Goal: Find specific page/section: Find specific page/section

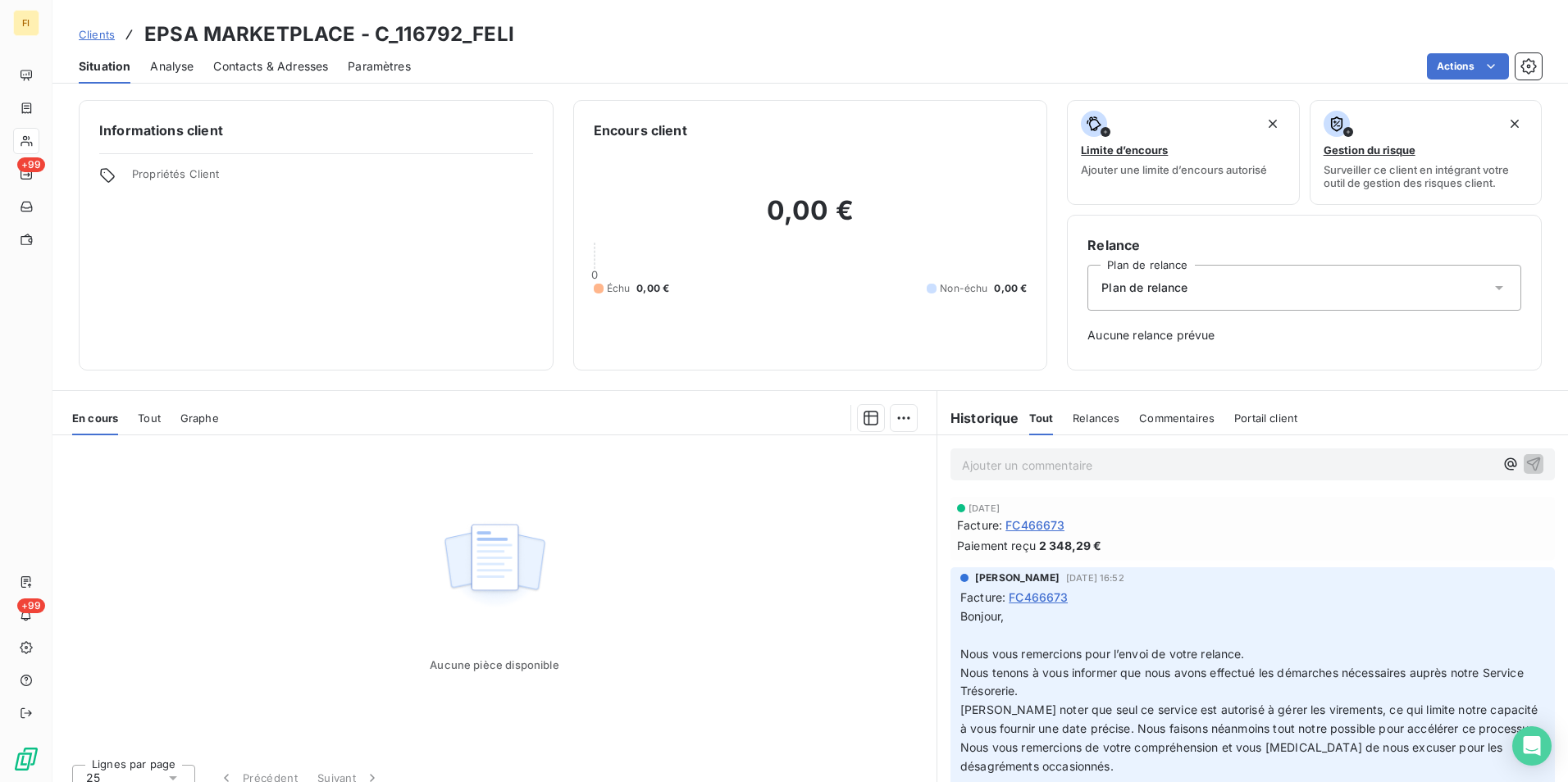
click at [103, 30] on span "Clients" at bounding box center [97, 34] width 36 height 13
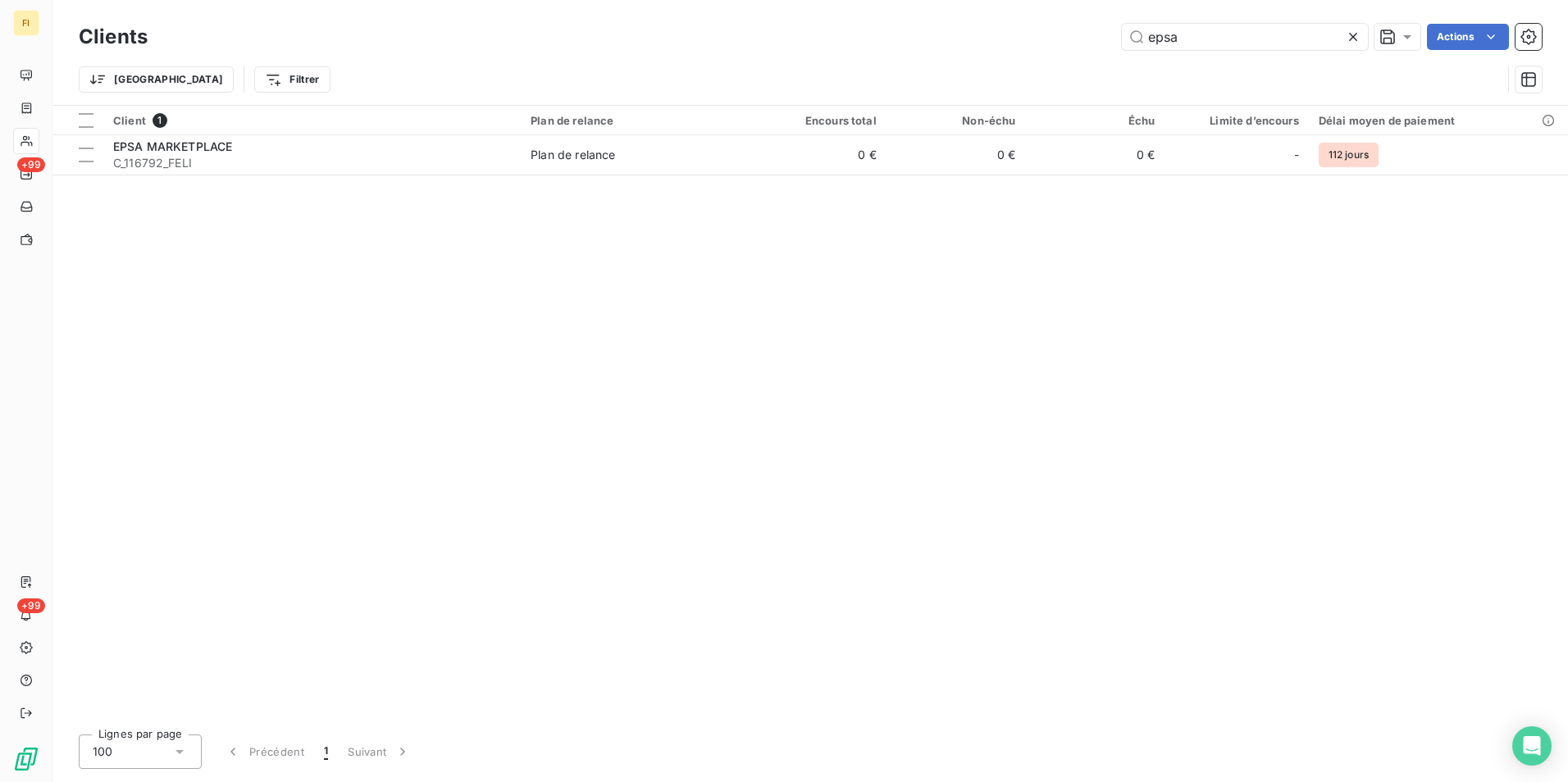
drag, startPoint x: 1219, startPoint y: 43, endPoint x: 836, endPoint y: 24, distance: 383.5
click at [861, 37] on div "epsa Actions" at bounding box center [854, 37] width 1374 height 27
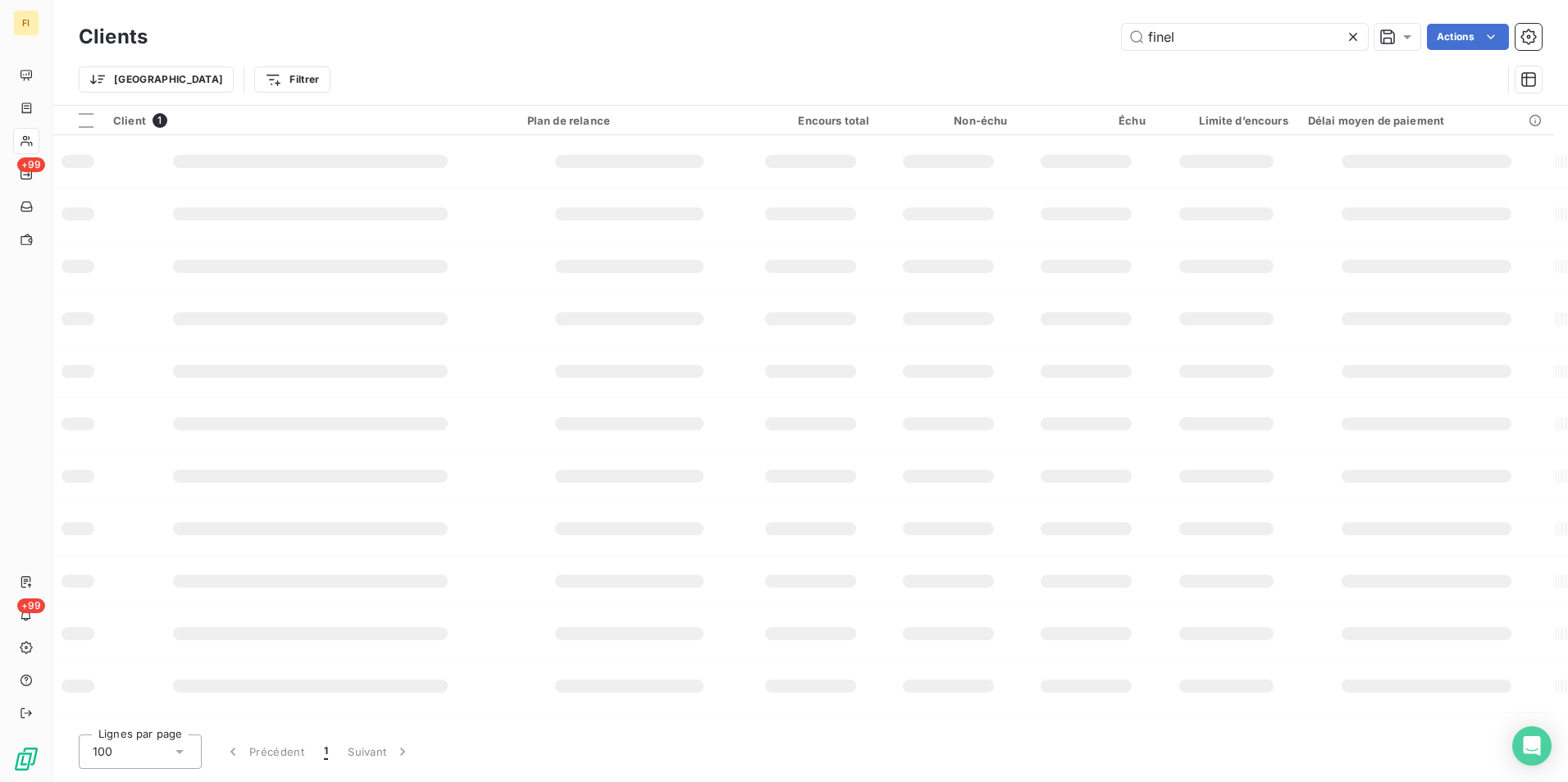
type input "finel"
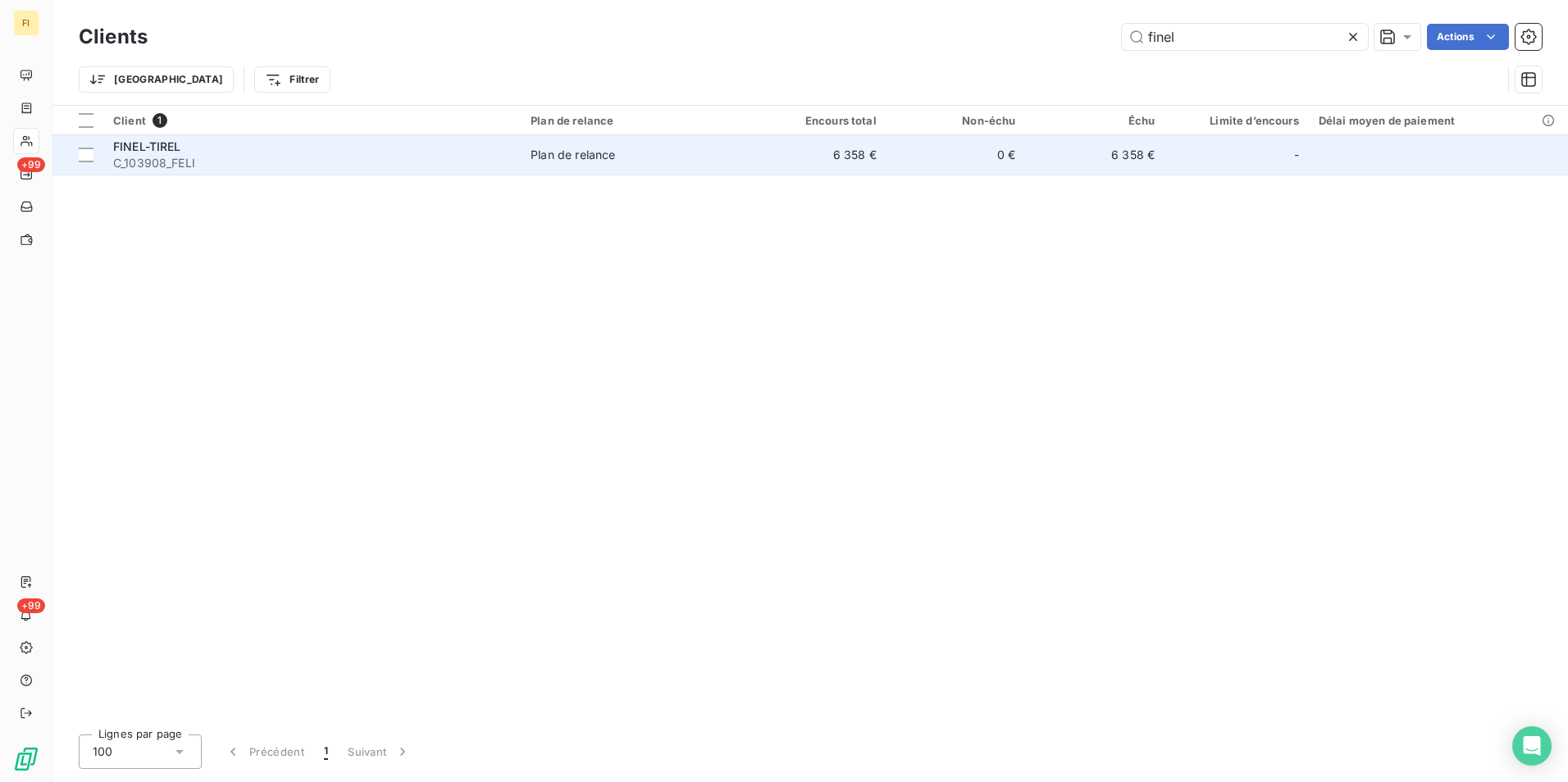
click at [575, 149] on div "Plan de relance" at bounding box center [572, 155] width 84 height 16
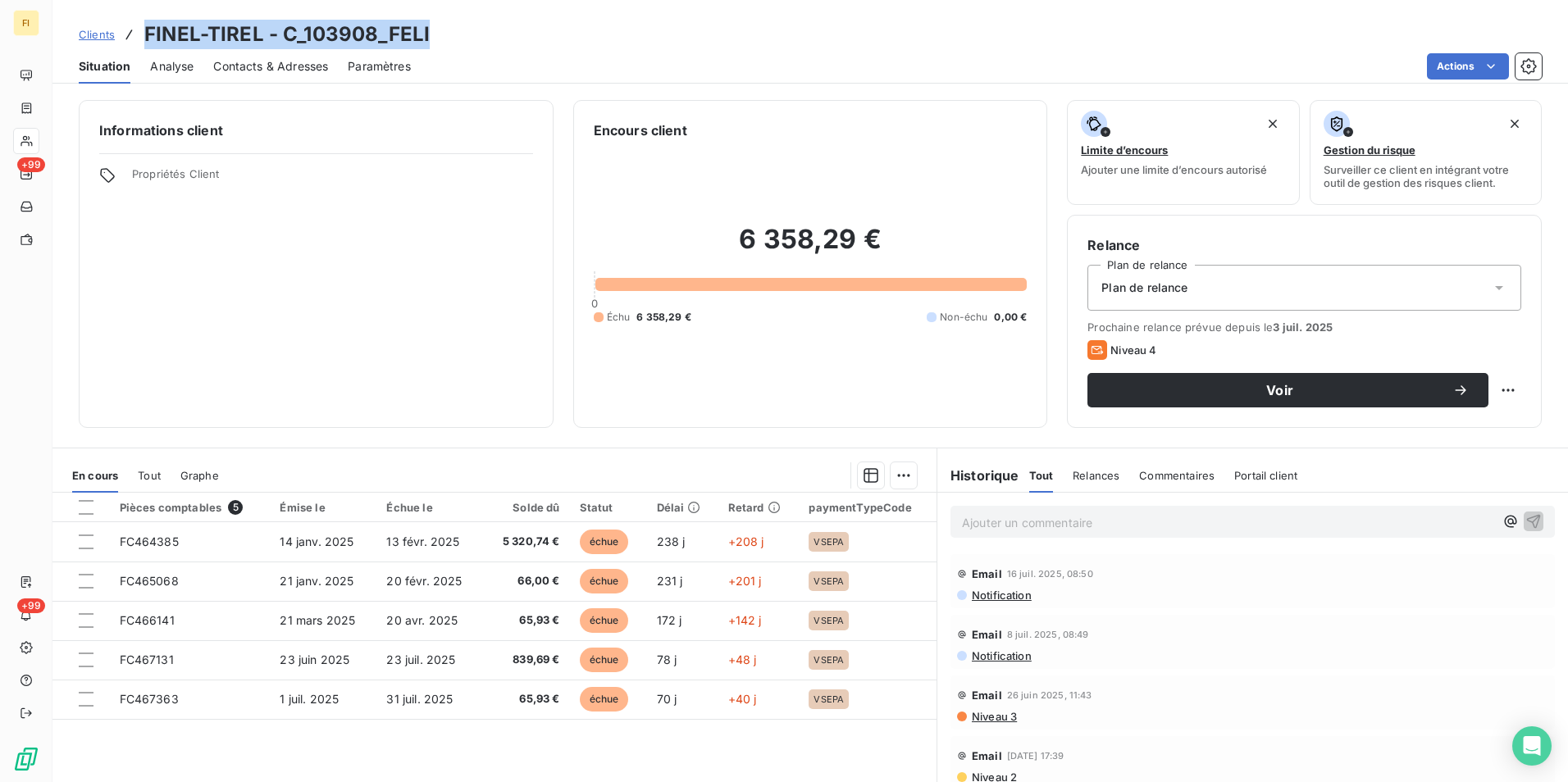
drag, startPoint x: 450, startPoint y: 35, endPoint x: 147, endPoint y: 36, distance: 303.0
click at [147, 36] on div "Clients FINEL-TIREL - C_103908_FELI" at bounding box center [810, 34] width 1516 height 29
copy h3 "FINEL-TIREL - C_103908_FELI"
click at [83, 32] on span "Clients" at bounding box center [97, 34] width 36 height 13
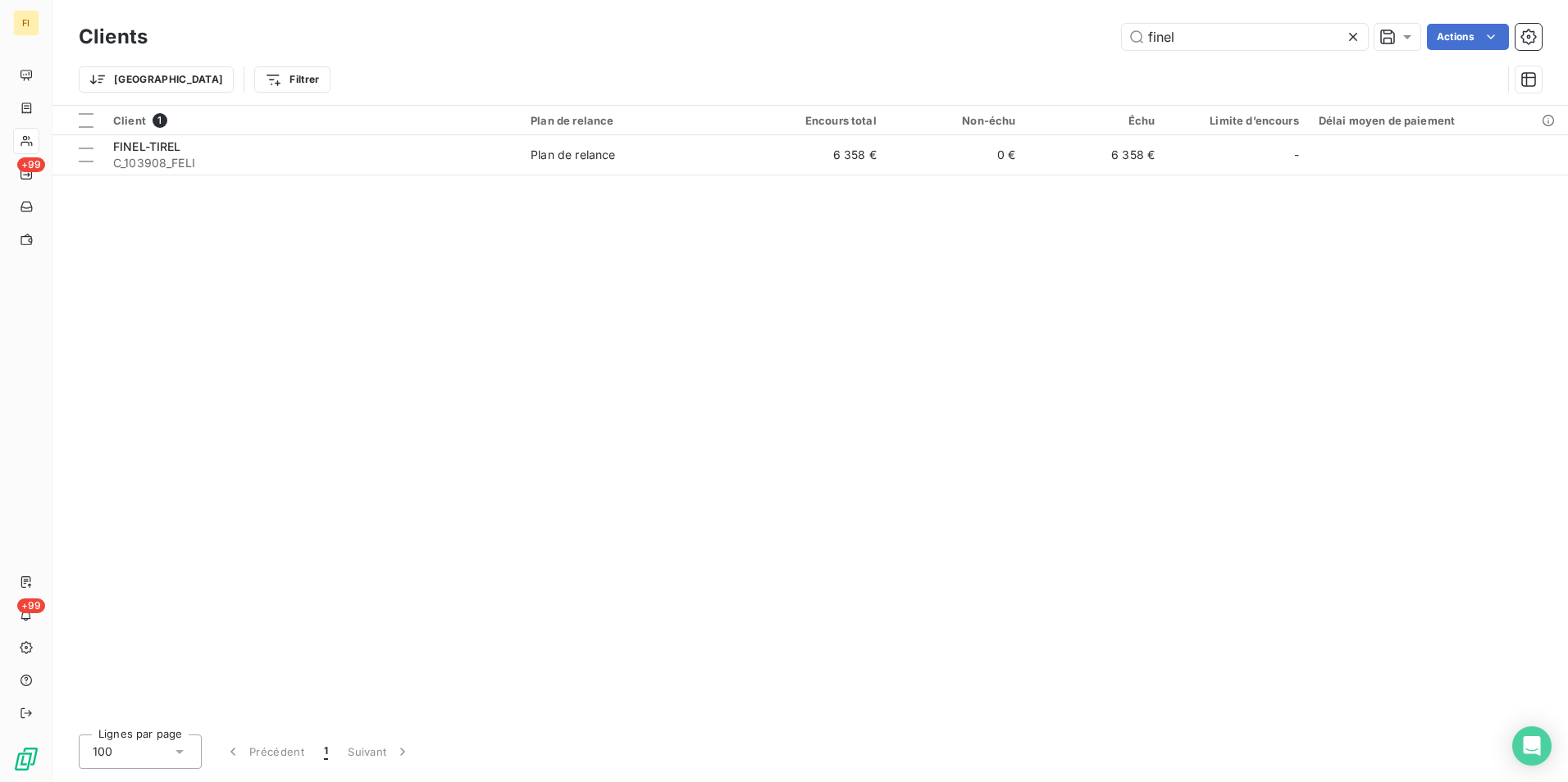
drag, startPoint x: 1247, startPoint y: 32, endPoint x: 915, endPoint y: 41, distance: 332.1
click at [915, 41] on div "finel Actions" at bounding box center [854, 37] width 1374 height 27
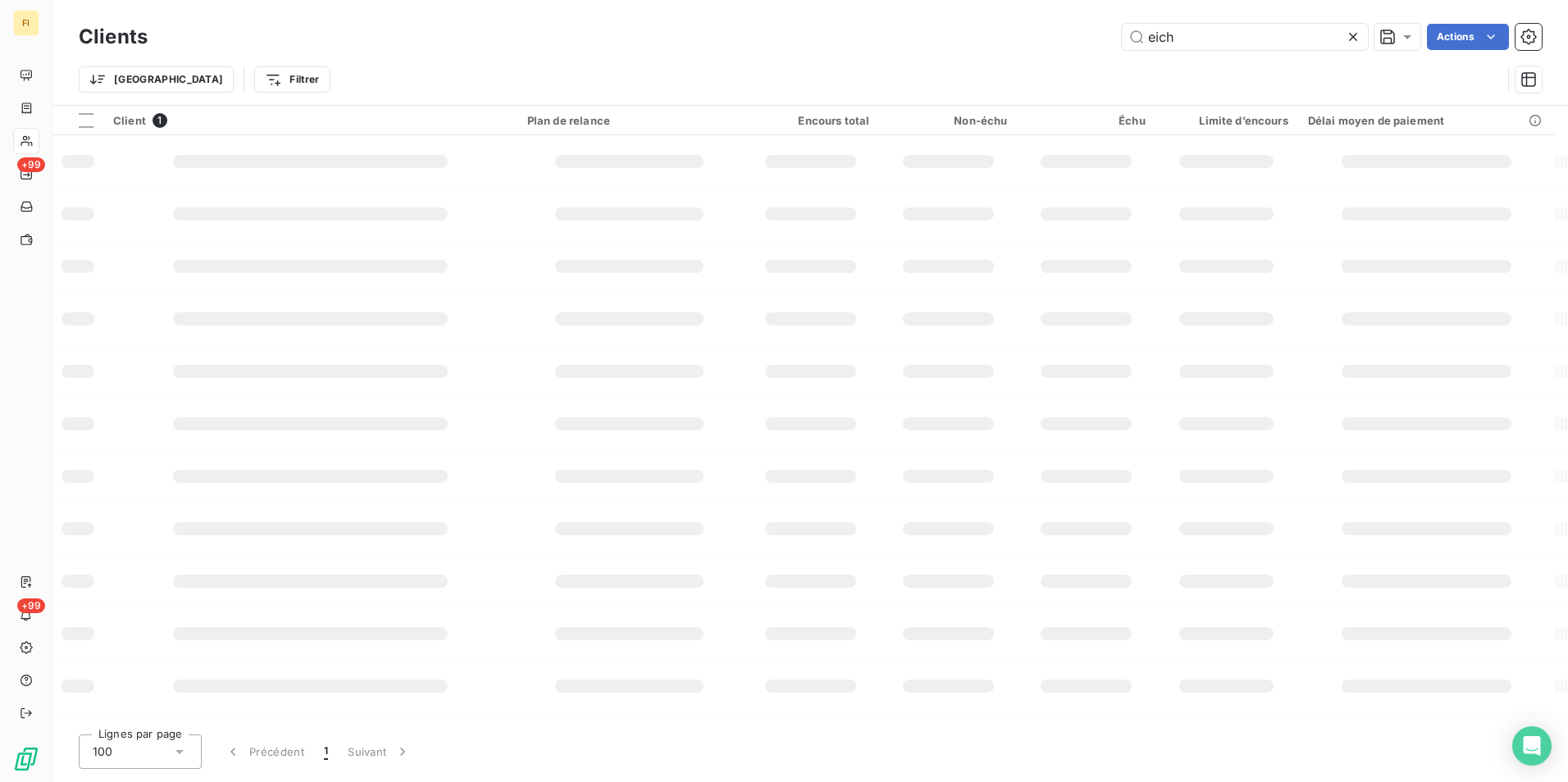
type input "eich"
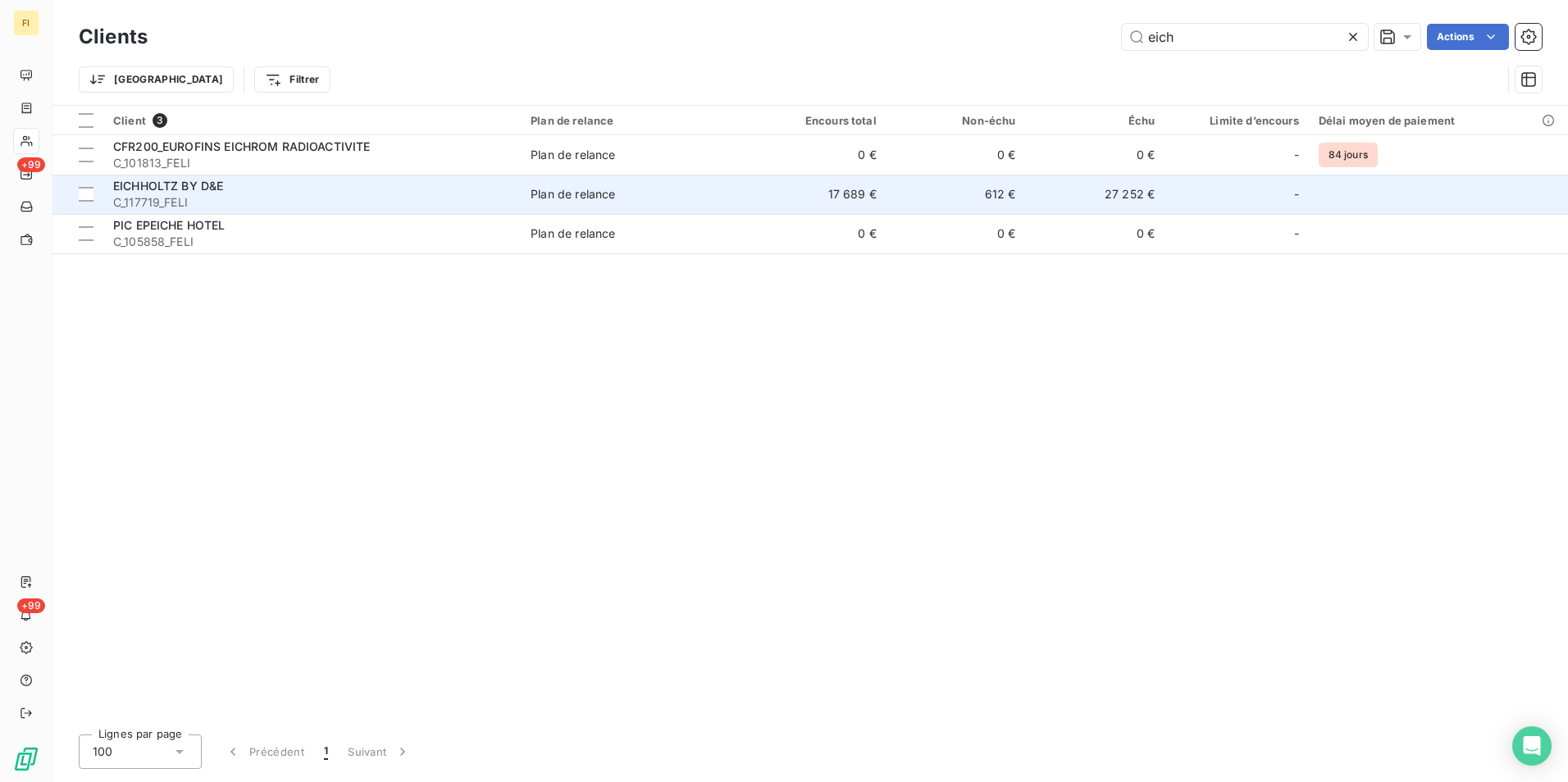
click at [720, 196] on span "Plan de relance" at bounding box center [634, 194] width 207 height 16
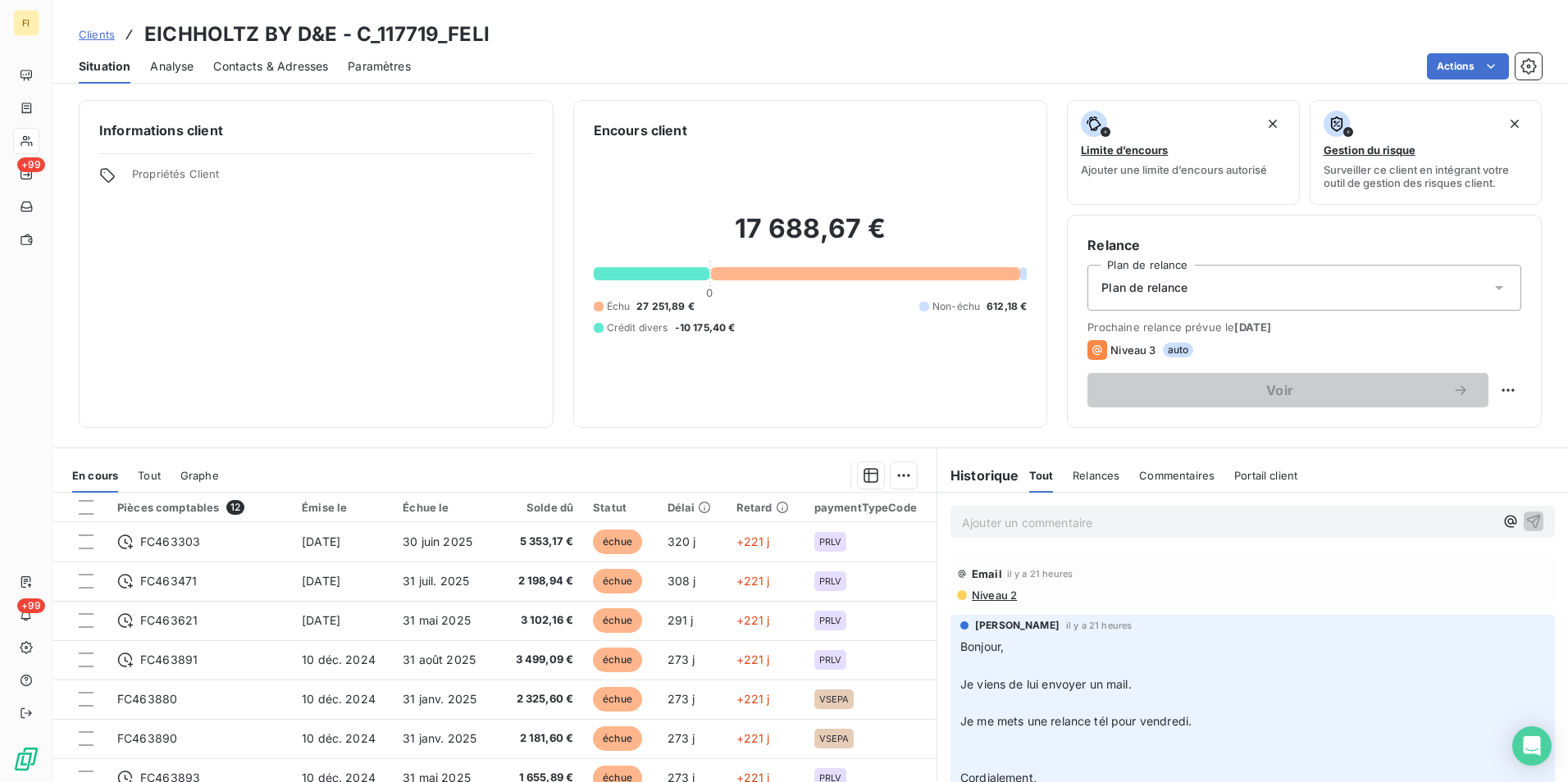
click at [115, 37] on div "Clients EICHHOLTZ BY D&E - C_117719_FELI" at bounding box center [284, 34] width 411 height 29
click at [99, 33] on span "Clients" at bounding box center [97, 34] width 36 height 13
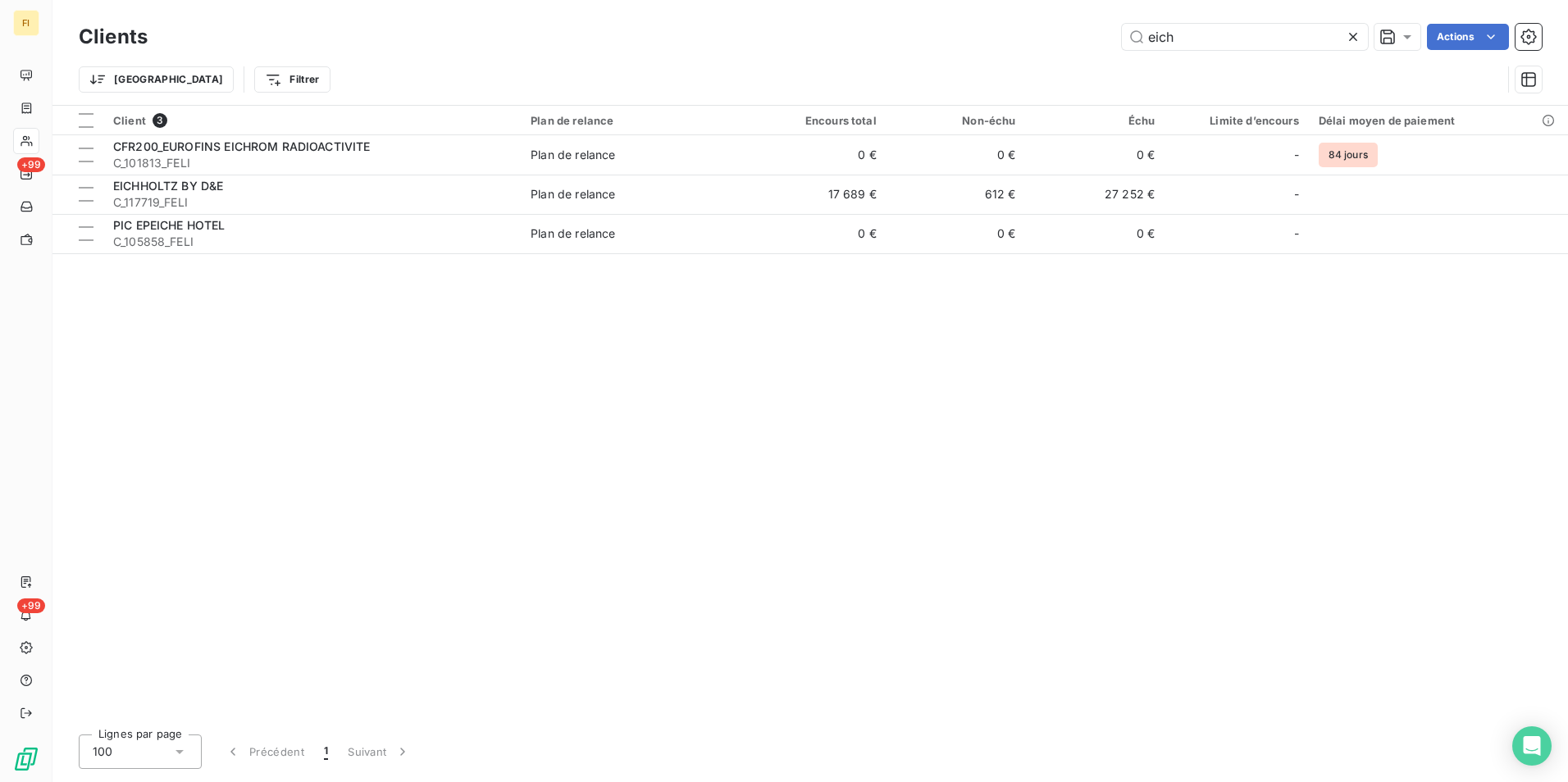
drag, startPoint x: 1218, startPoint y: 46, endPoint x: 1036, endPoint y: 38, distance: 182.2
click at [1089, 39] on div "eich Actions" at bounding box center [854, 37] width 1374 height 27
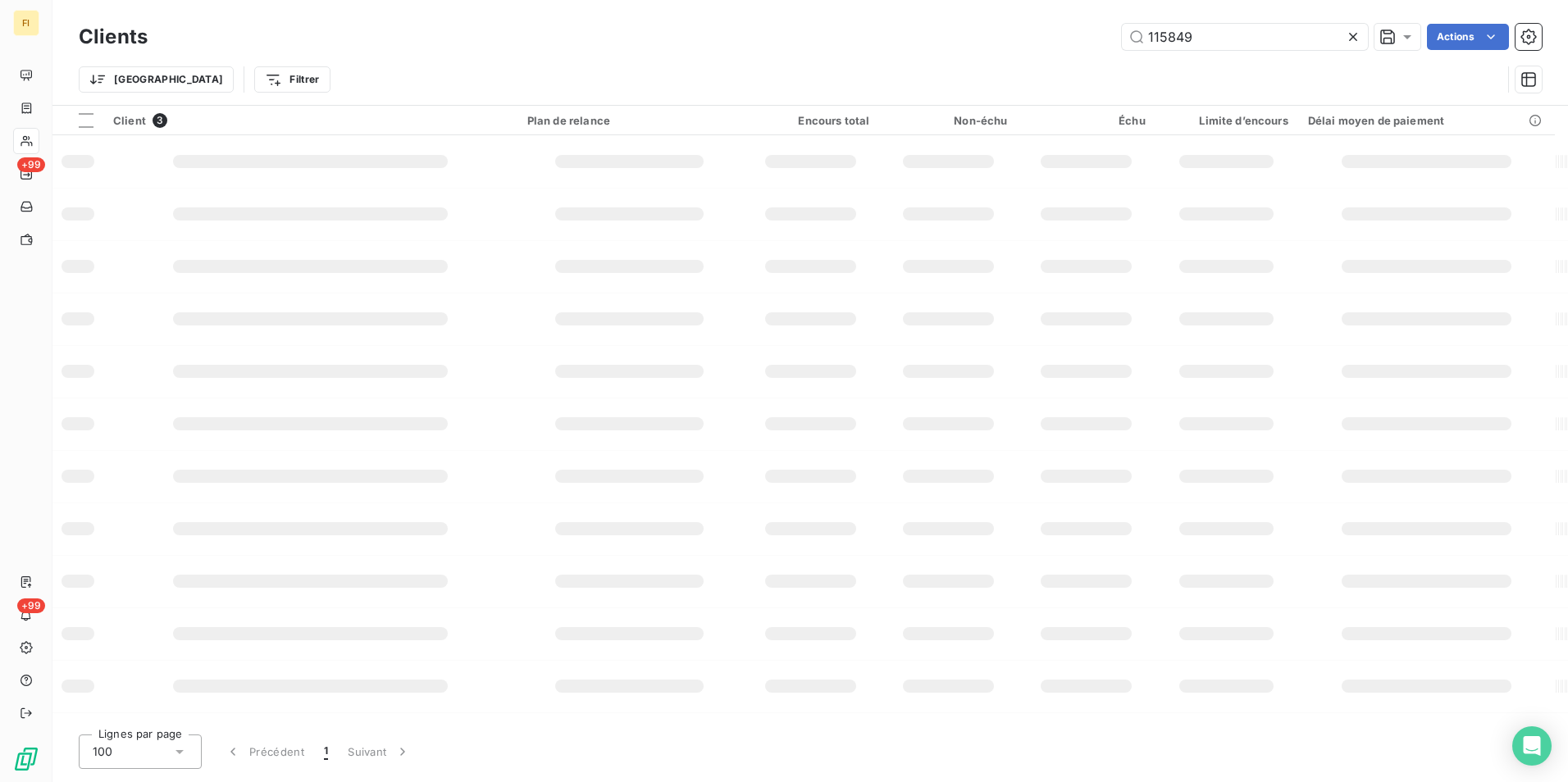
type input "115849"
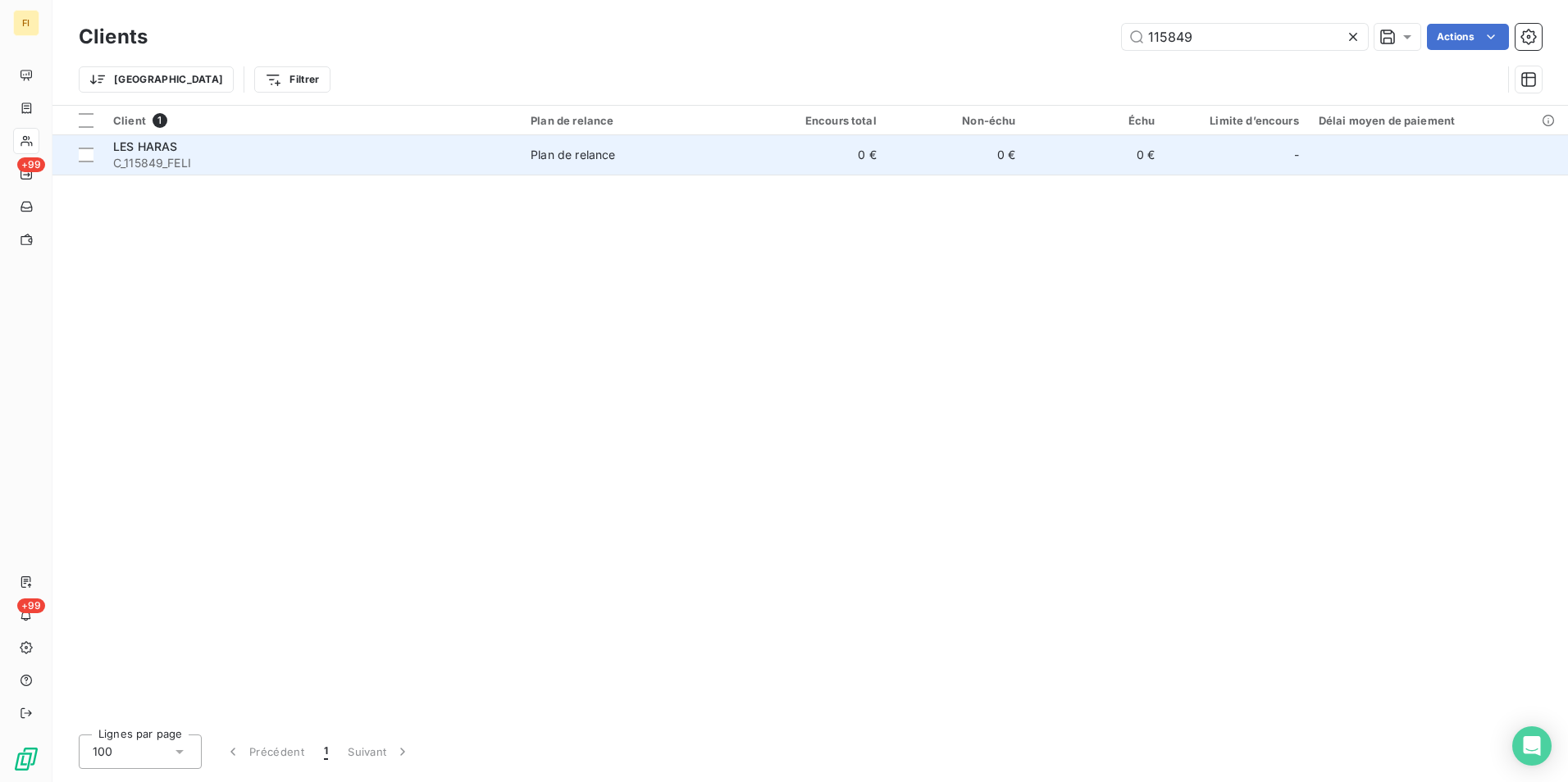
click at [869, 154] on td "0 €" at bounding box center [816, 155] width 140 height 39
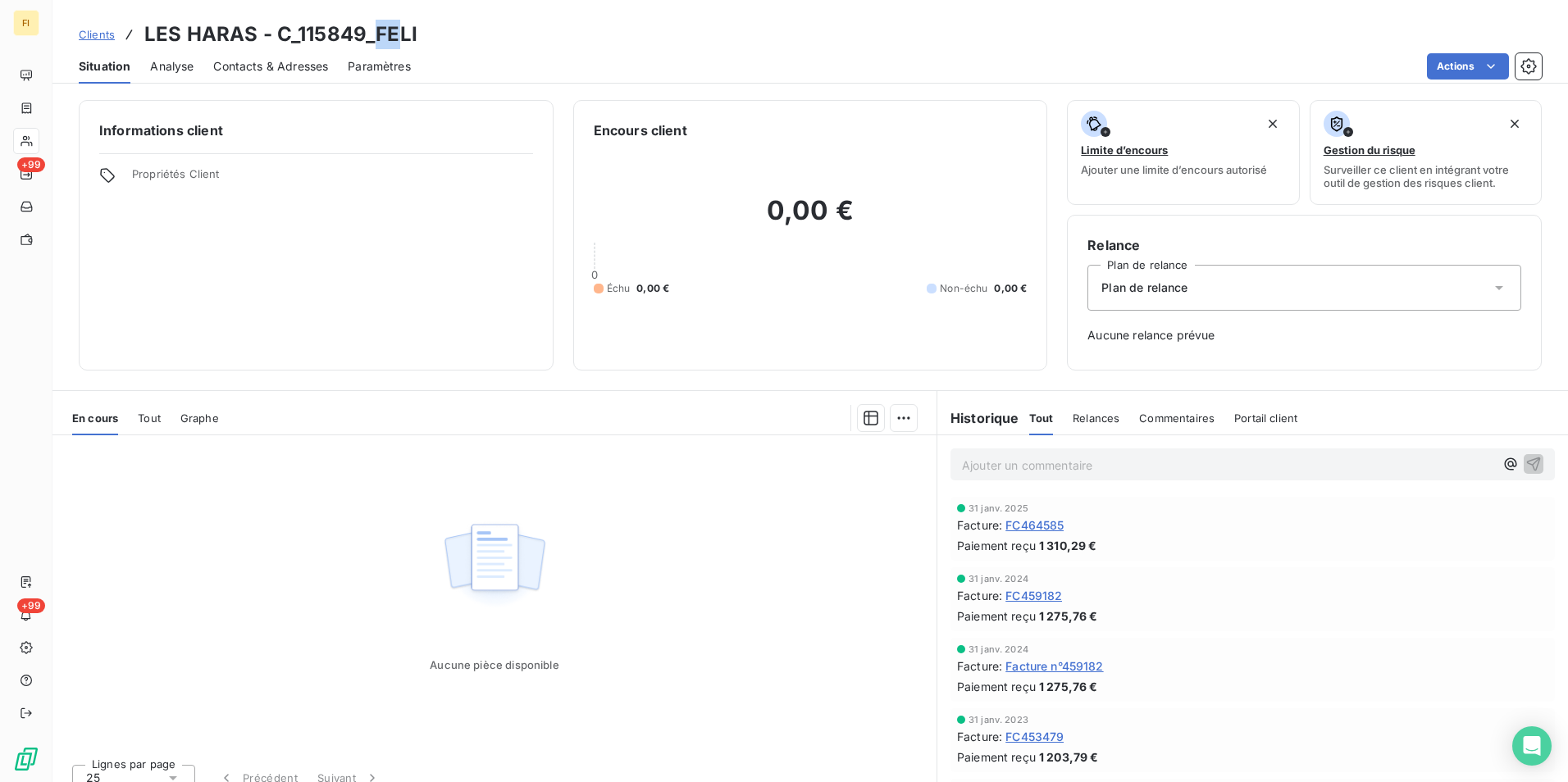
click at [376, 45] on h3 "LES HARAS - C_115849_FELI" at bounding box center [281, 34] width 273 height 29
drag, startPoint x: 376, startPoint y: 45, endPoint x: 485, endPoint y: 25, distance: 110.8
click at [485, 25] on div "Clients LES HARAS - C_115849_FELI" at bounding box center [810, 34] width 1516 height 29
drag, startPoint x: 447, startPoint y: 33, endPoint x: 142, endPoint y: 45, distance: 305.2
click at [142, 45] on div "Clients LES HARAS - C_115849_FELI" at bounding box center [810, 34] width 1516 height 29
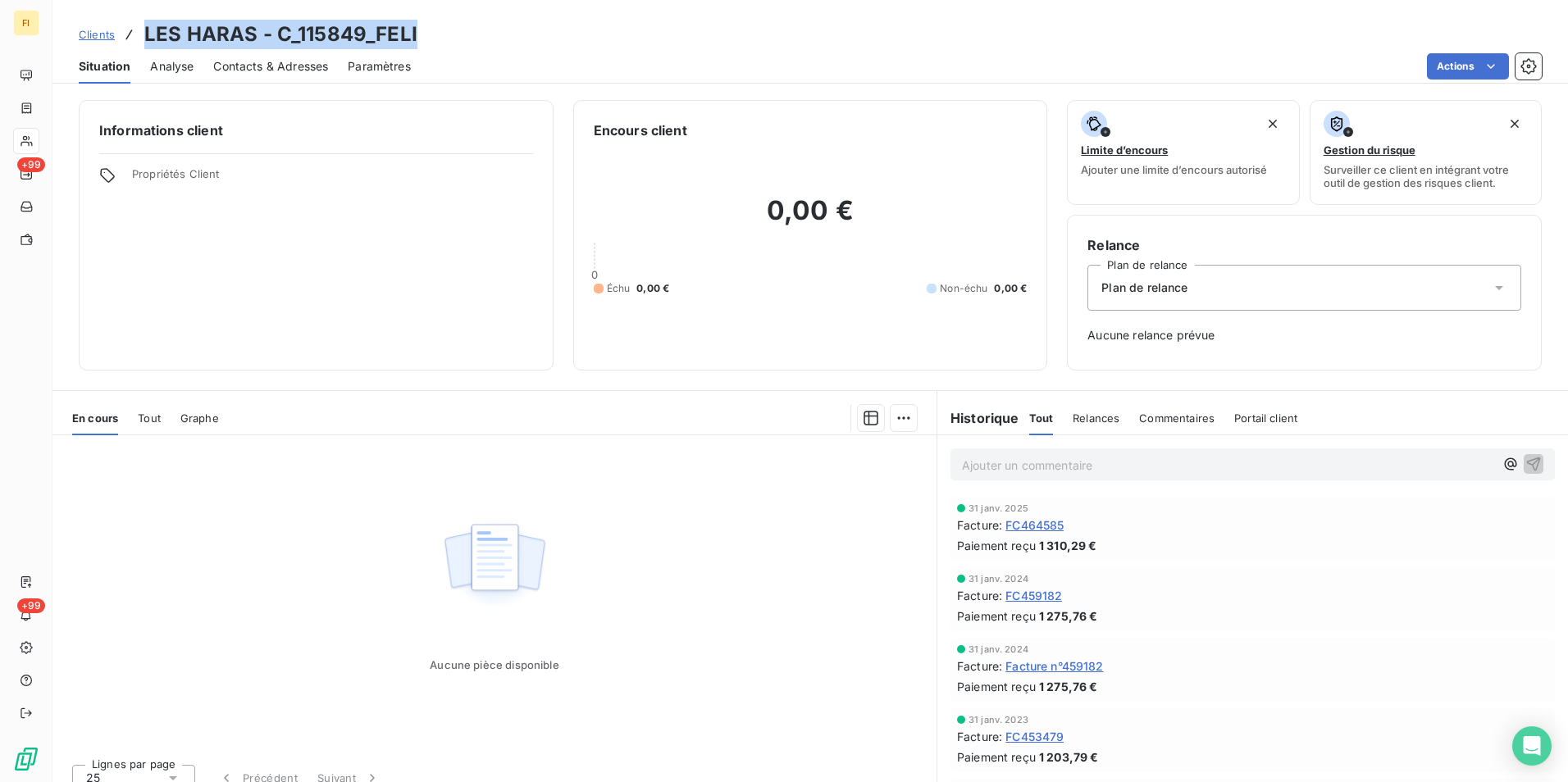
drag, startPoint x: 142, startPoint y: 45, endPoint x: 323, endPoint y: 37, distance: 181.2
copy h3 "LES HARAS - C_115849_FELI"
